Goal: Information Seeking & Learning: Learn about a topic

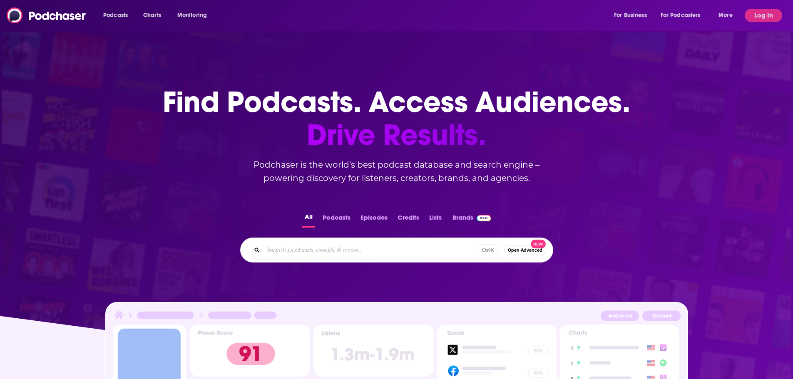
click at [331, 253] on input "Search podcasts, credits, & more..." at bounding box center [370, 250] width 215 height 13
click at [348, 254] on input "Search podcasts, credits, & more..." at bounding box center [383, 250] width 241 height 13
click at [311, 247] on input "Search podcasts, credits, & more..." at bounding box center [383, 250] width 241 height 13
type input "rockonteurs"
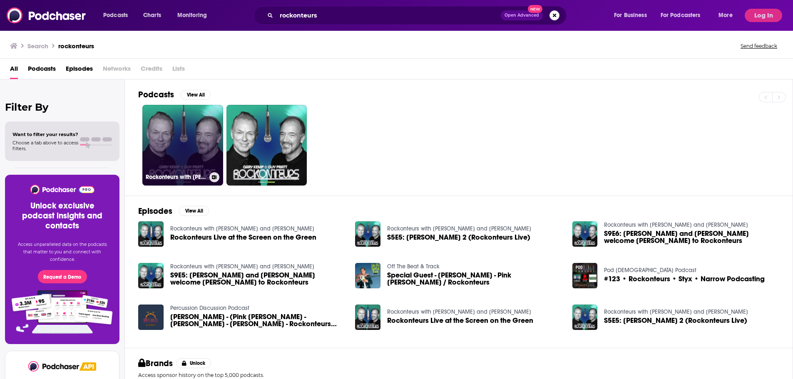
click at [182, 141] on link "Rockonteurs with [PERSON_NAME] and [PERSON_NAME]" at bounding box center [182, 145] width 81 height 81
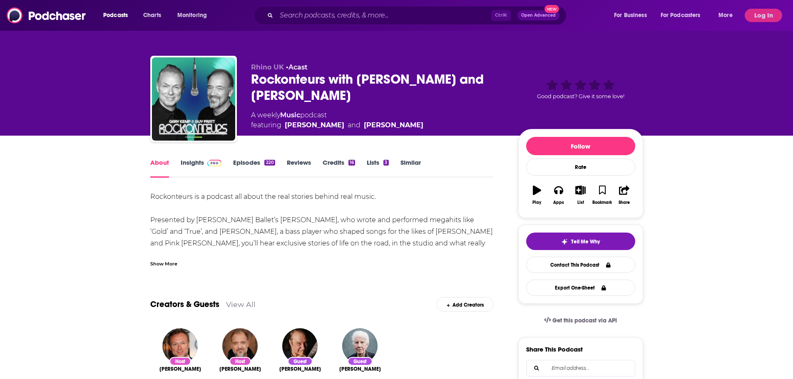
click at [164, 261] on div "Show More" at bounding box center [163, 263] width 27 height 8
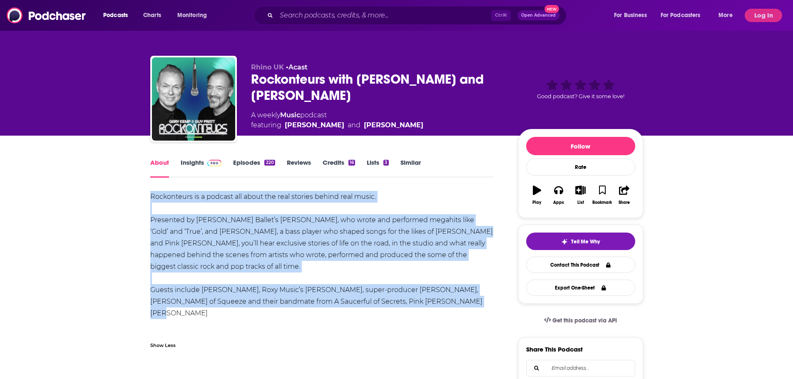
drag, startPoint x: 152, startPoint y: 197, endPoint x: 417, endPoint y: 306, distance: 286.3
drag, startPoint x: 449, startPoint y: 306, endPoint x: 150, endPoint y: 195, distance: 319.2
copy div "Rockonteurs is a podcast all about the real stories behind real music. Presente…"
